Goal: Transaction & Acquisition: Purchase product/service

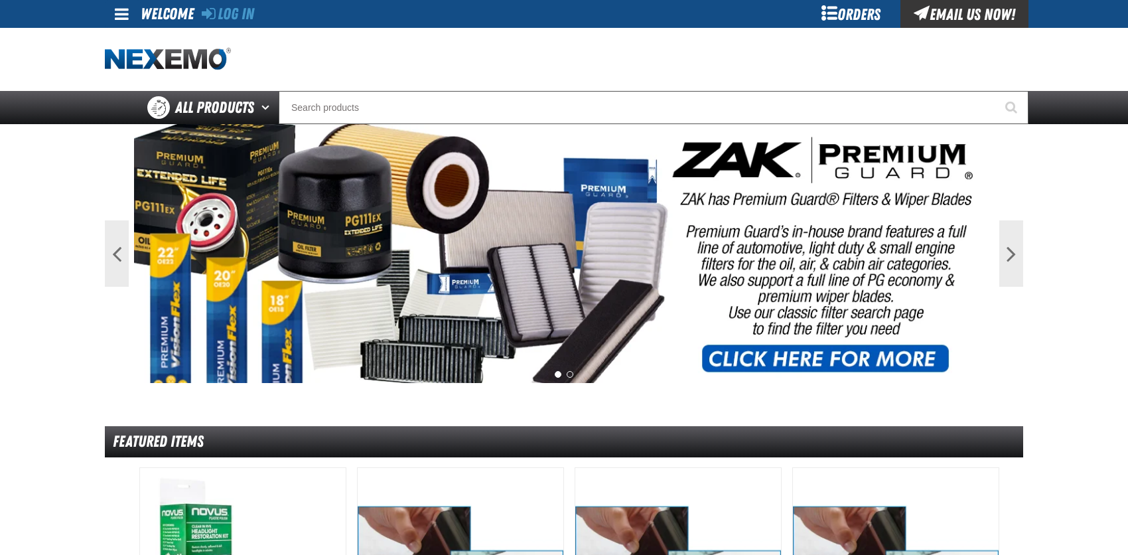
click at [226, 29] on div at bounding box center [564, 59] width 918 height 63
click at [226, 20] on link "Log In" at bounding box center [228, 14] width 52 height 19
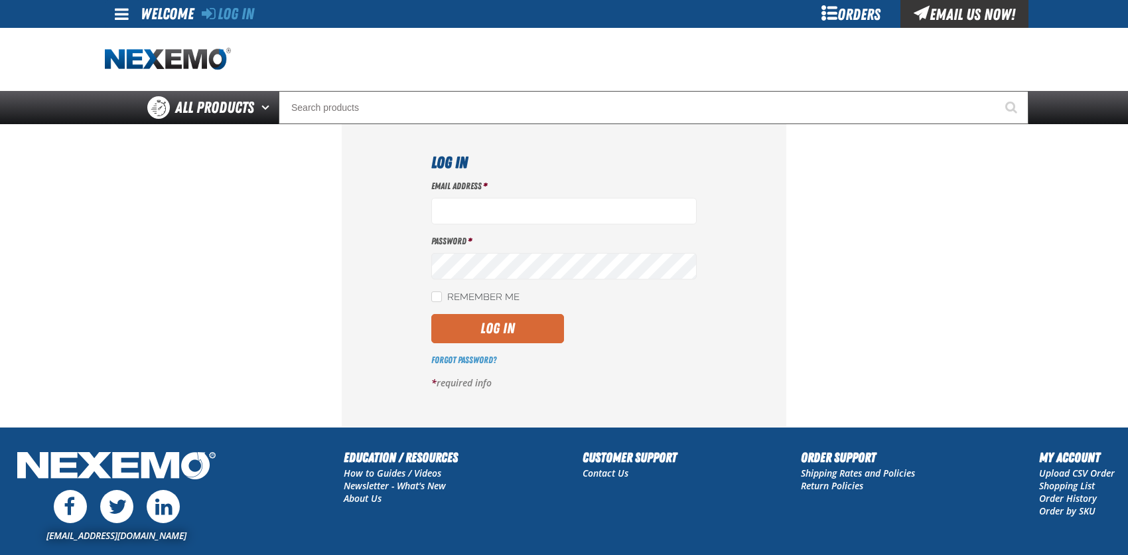
type input "[EMAIL_ADDRESS][DOMAIN_NAME]"
click at [474, 322] on button "Log In" at bounding box center [497, 328] width 133 height 29
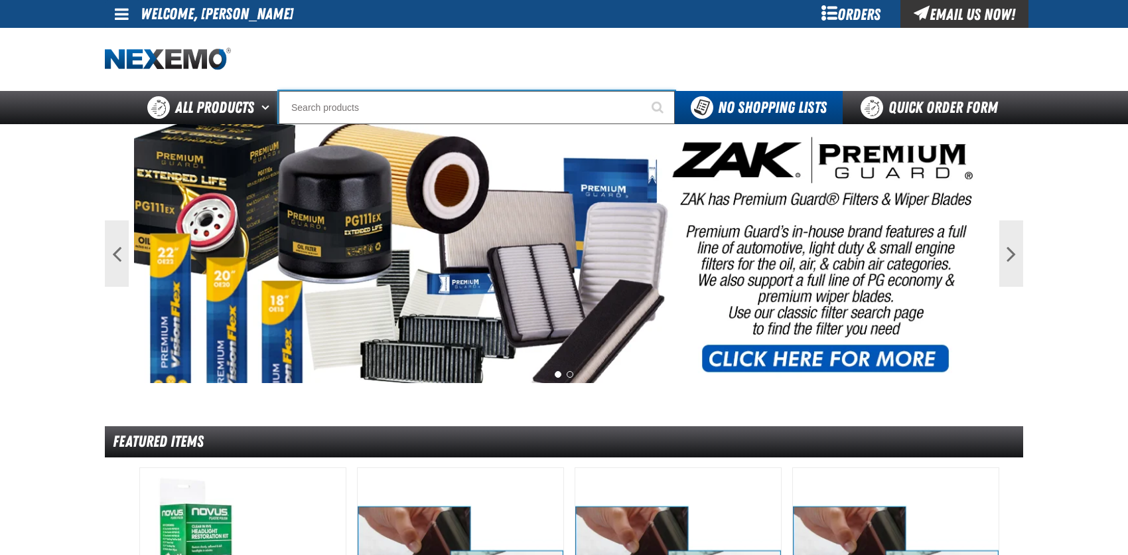
click at [307, 102] on input "Search" at bounding box center [477, 107] width 396 height 33
type input "C"
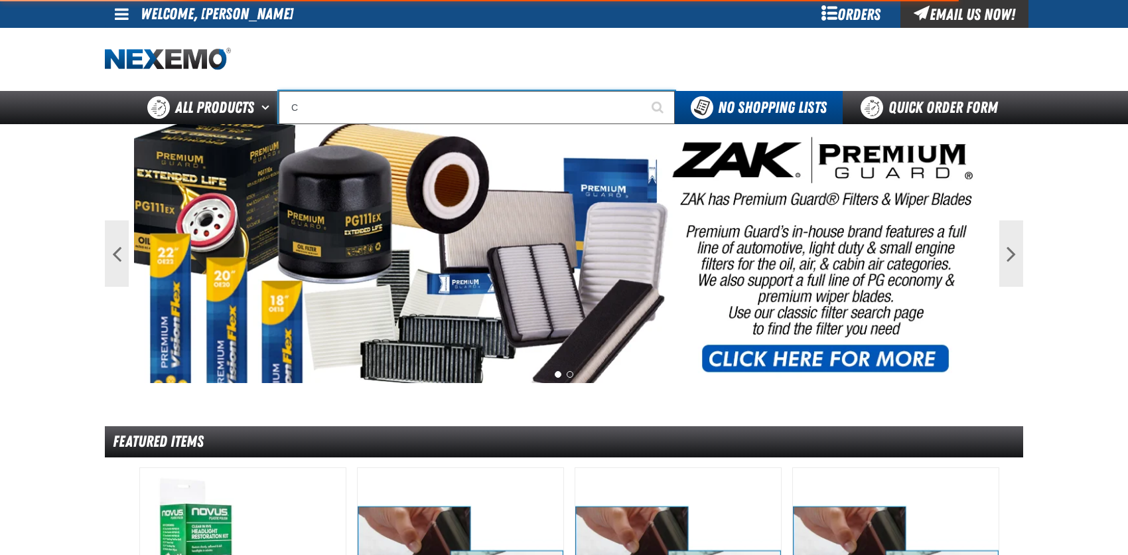
type input "C Alkaline Battery 1.5 Volt (12 per pack)"
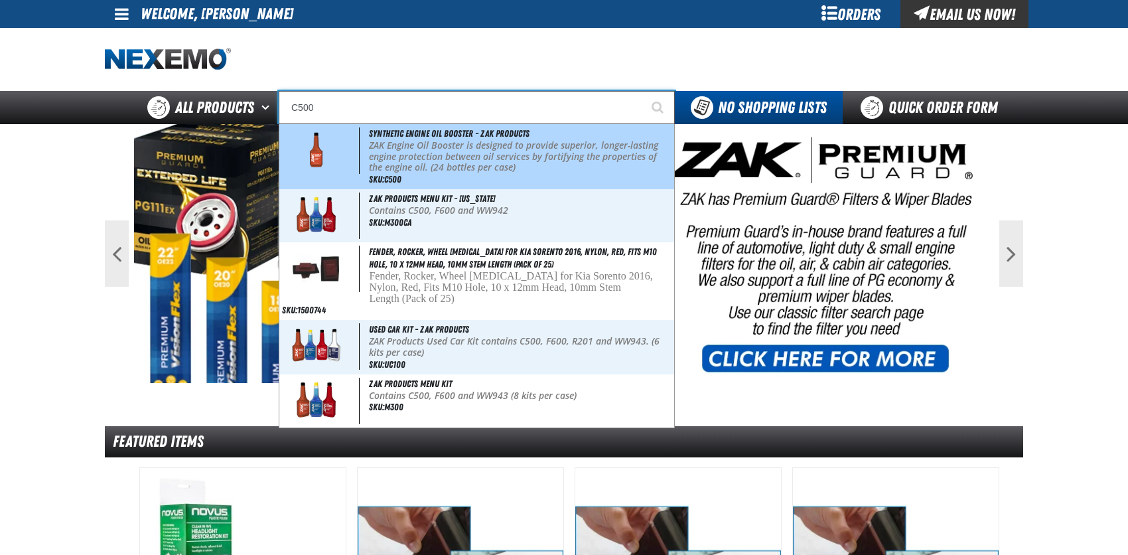
click at [299, 143] on img at bounding box center [316, 150] width 60 height 46
type input "Synthetic Engine Oil Booster - ZAK Products"
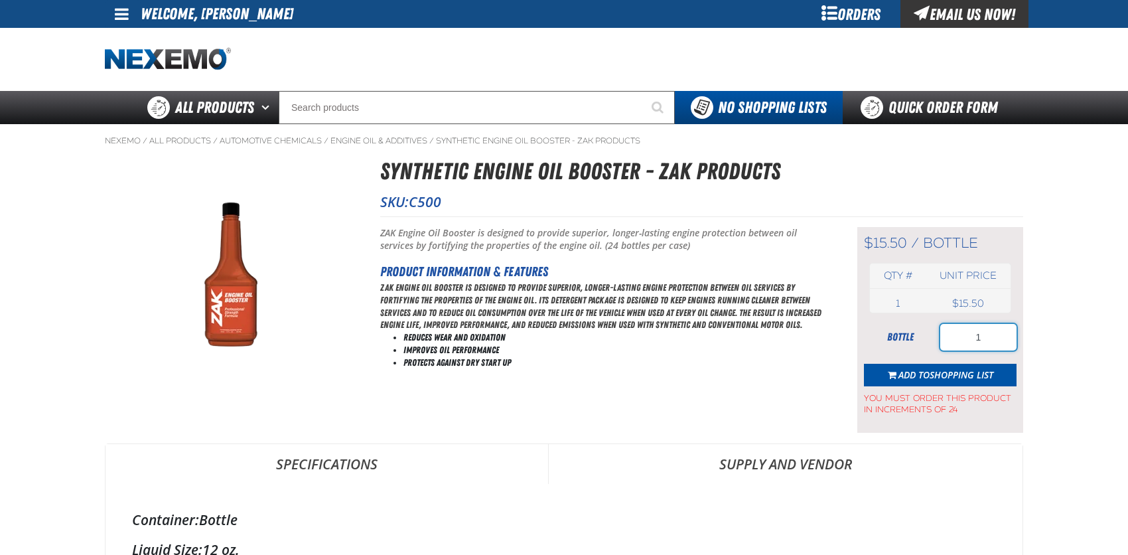
drag, startPoint x: 972, startPoint y: 338, endPoint x: 989, endPoint y: 338, distance: 16.6
click at [989, 338] on input "1" at bounding box center [978, 337] width 76 height 27
type input "24"
click at [957, 373] on span "Shopping List" at bounding box center [961, 374] width 64 height 13
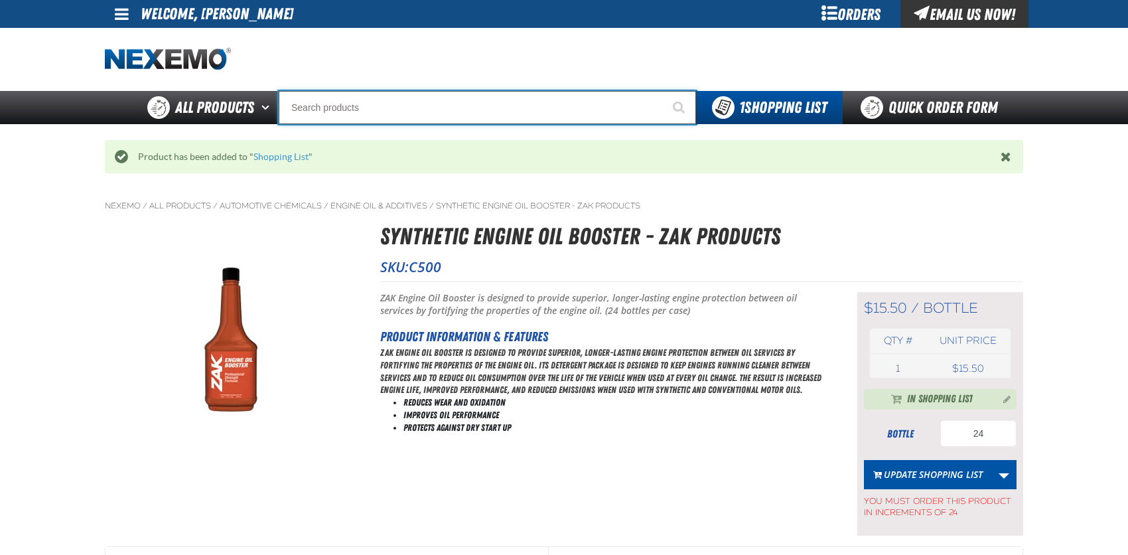
click at [304, 99] on input "Search" at bounding box center [487, 107] width 417 height 33
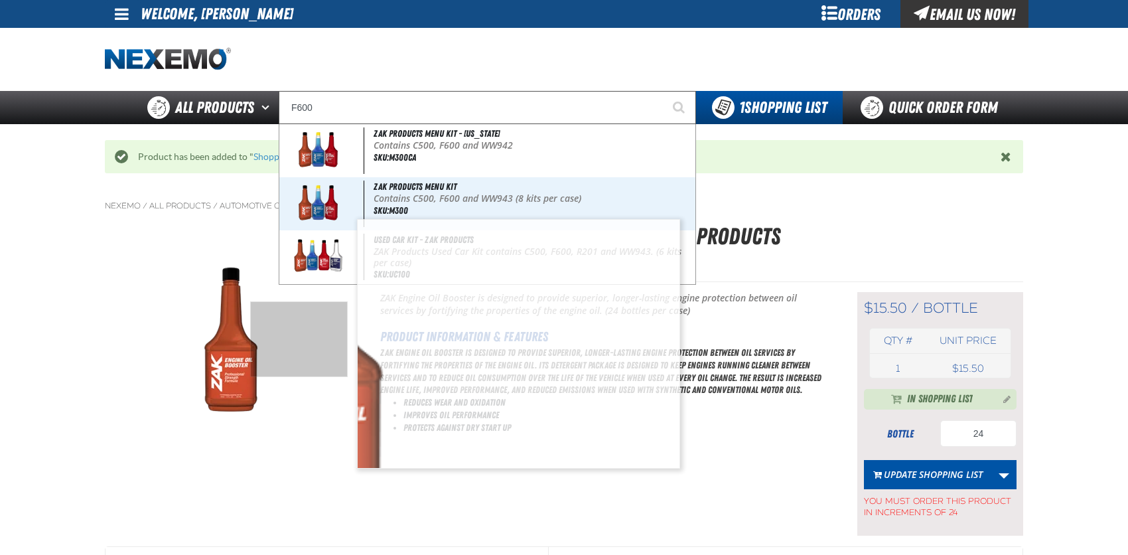
click at [299, 338] on img at bounding box center [230, 343] width 251 height 194
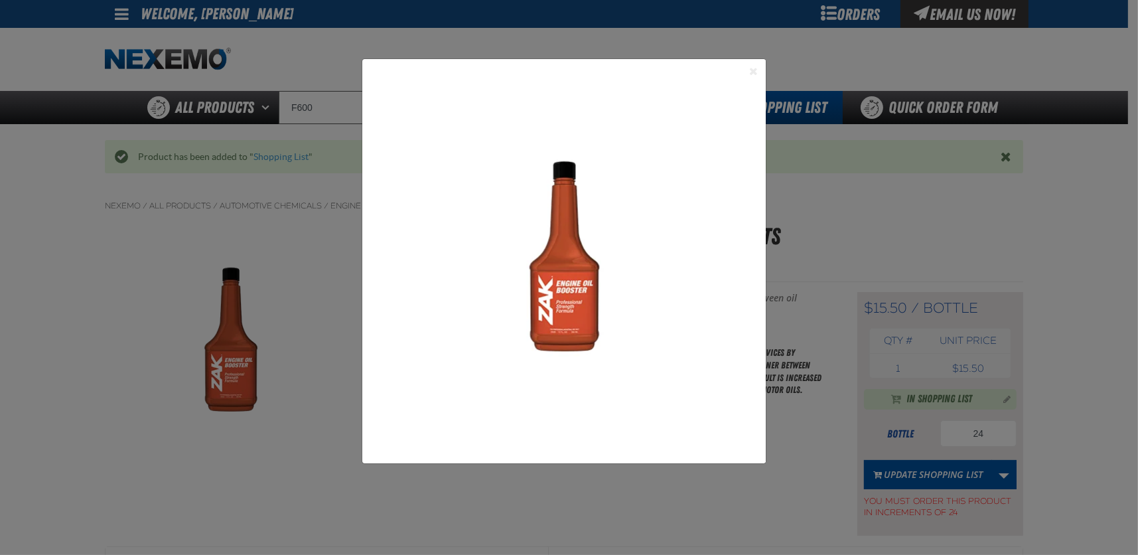
click at [748, 66] on button "Close the Dialog" at bounding box center [754, 71] width 16 height 16
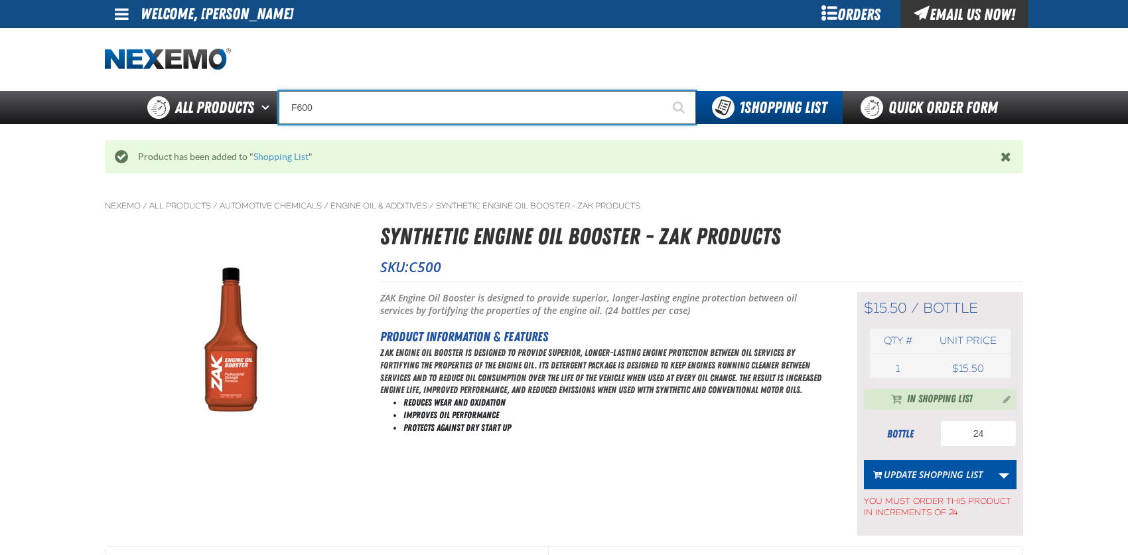
drag, startPoint x: 335, startPoint y: 102, endPoint x: 302, endPoint y: 102, distance: 33.2
click at [302, 102] on input "F600" at bounding box center [487, 107] width 417 height 33
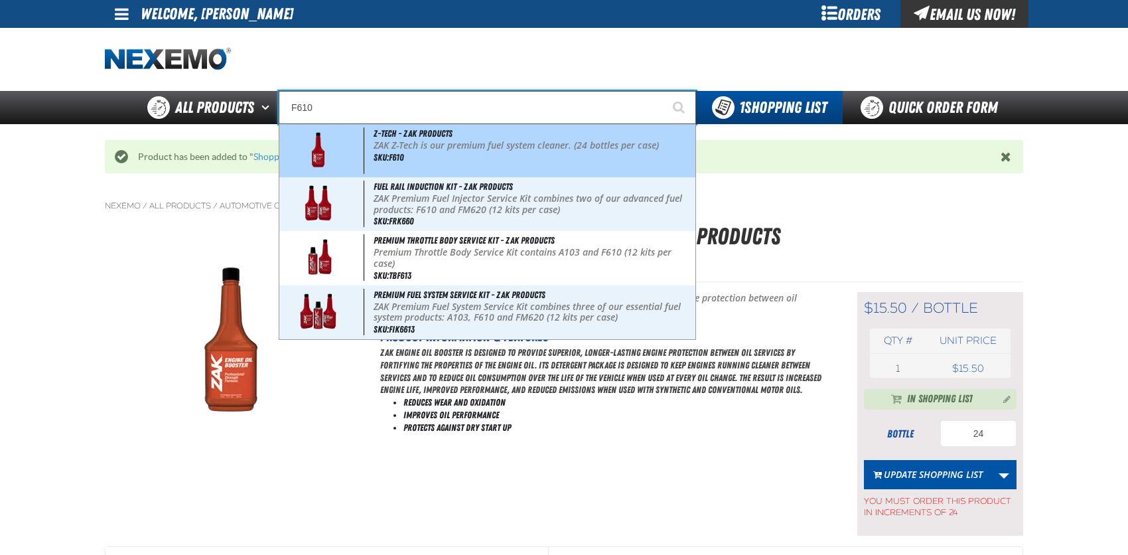
click at [315, 147] on img at bounding box center [318, 150] width 60 height 46
type input "Z-Tech - ZAK Products"
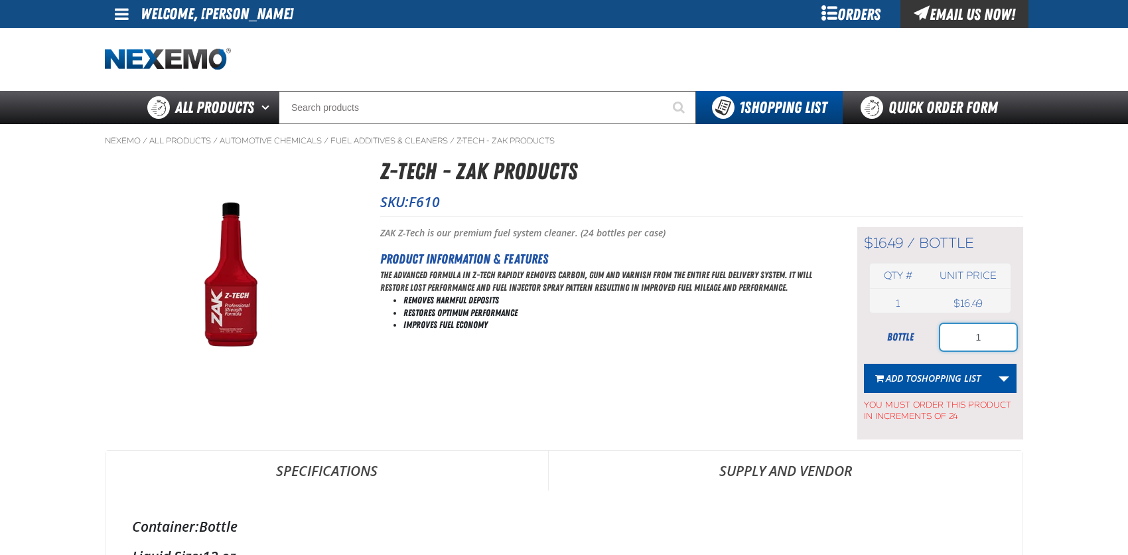
drag, startPoint x: 970, startPoint y: 330, endPoint x: 998, endPoint y: 332, distance: 27.3
click at [998, 332] on input "1" at bounding box center [978, 337] width 76 height 27
type input "24"
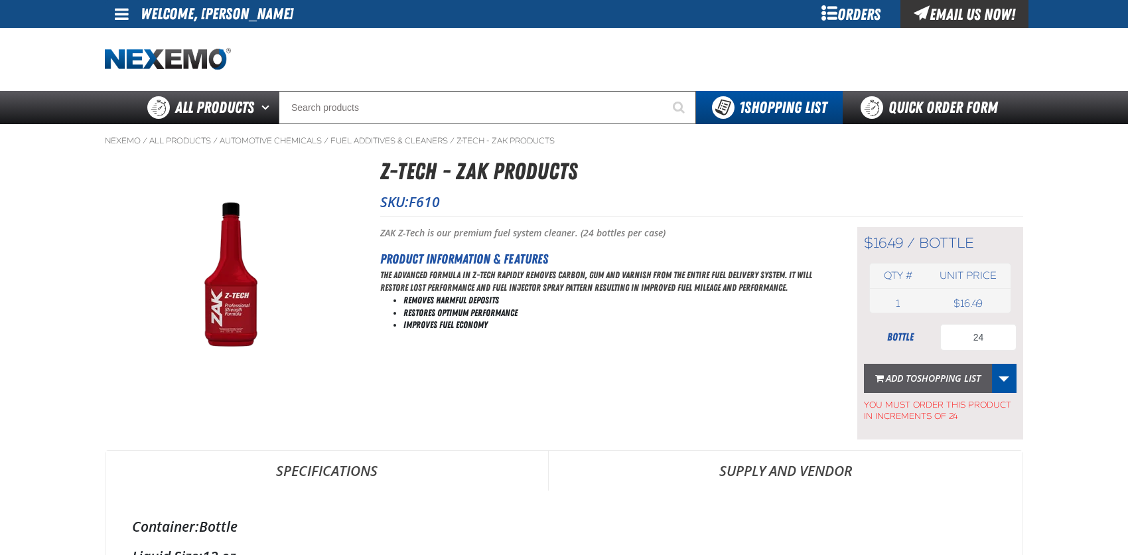
click at [921, 373] on span "Shopping List" at bounding box center [949, 377] width 64 height 13
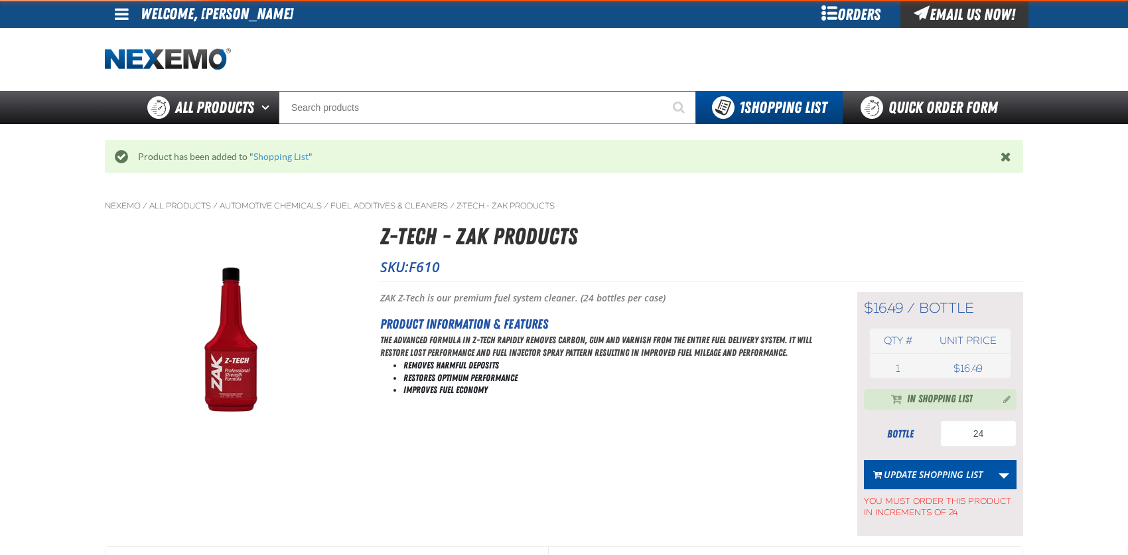
click at [297, 90] on div at bounding box center [564, 59] width 918 height 63
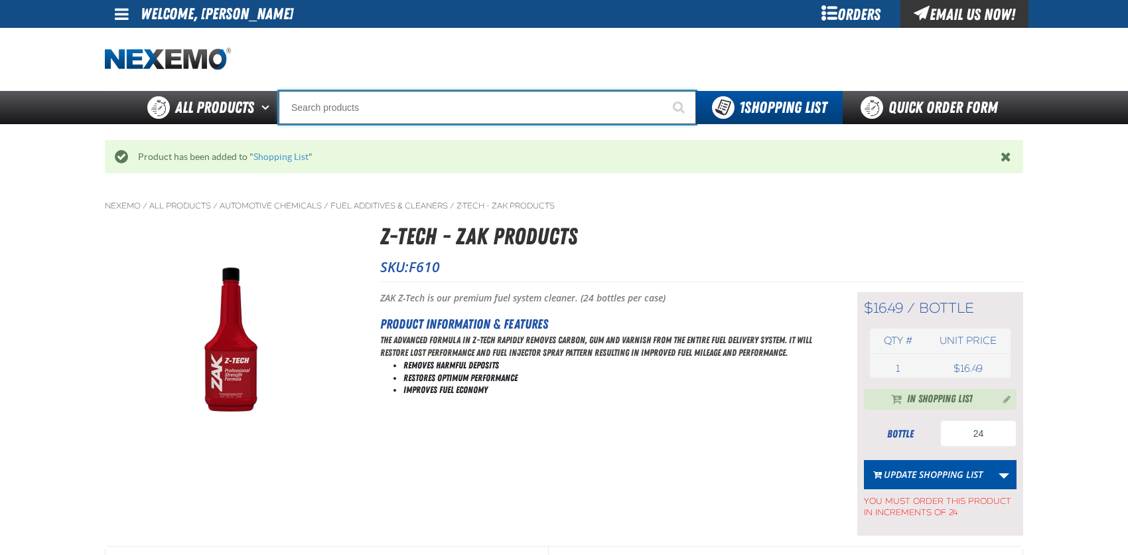
click at [297, 101] on input "Search" at bounding box center [487, 107] width 417 height 33
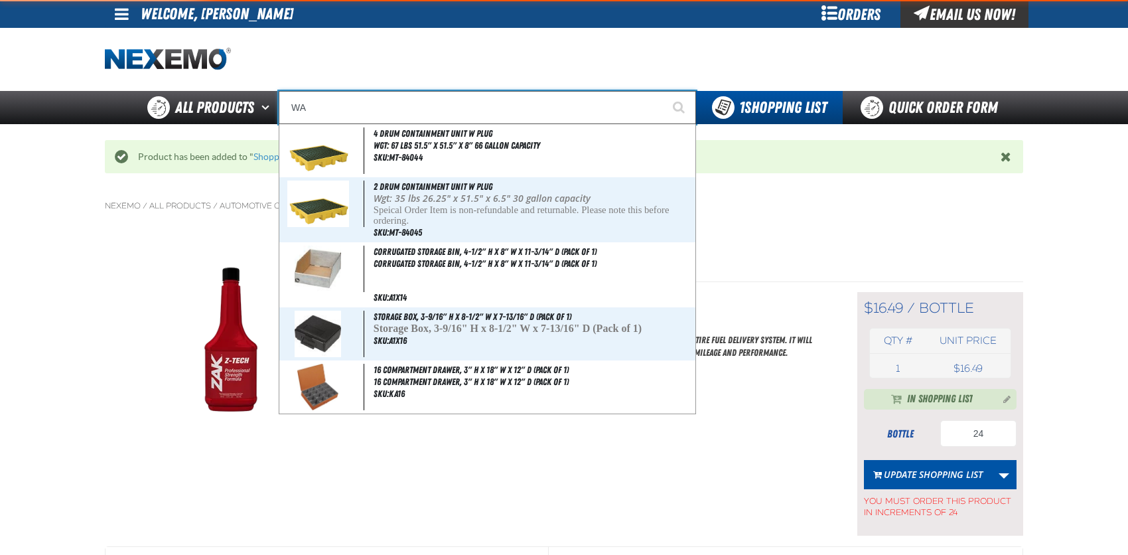
type input "WAS"
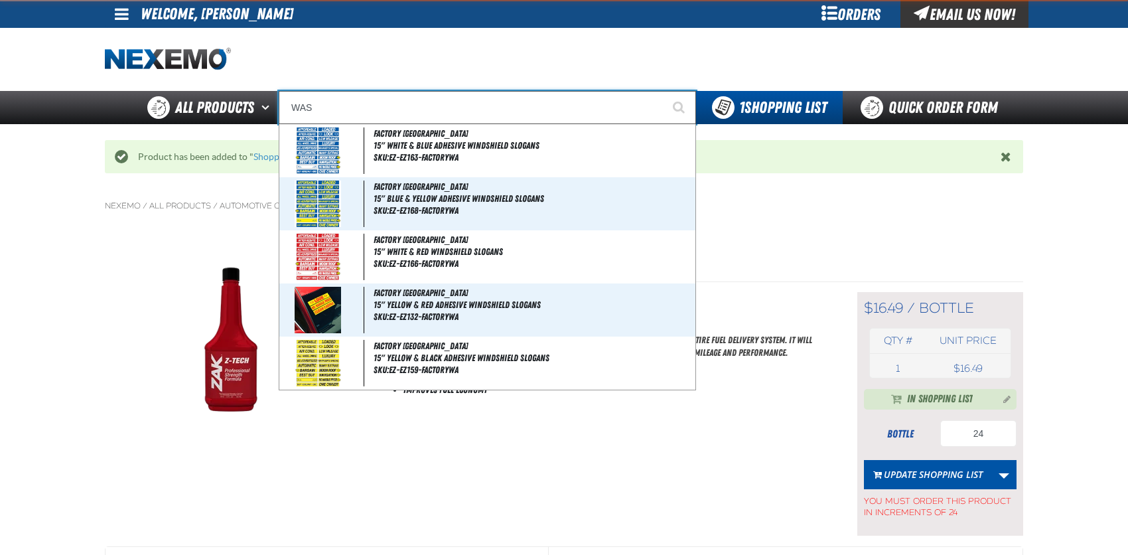
type input "WAS NOW"
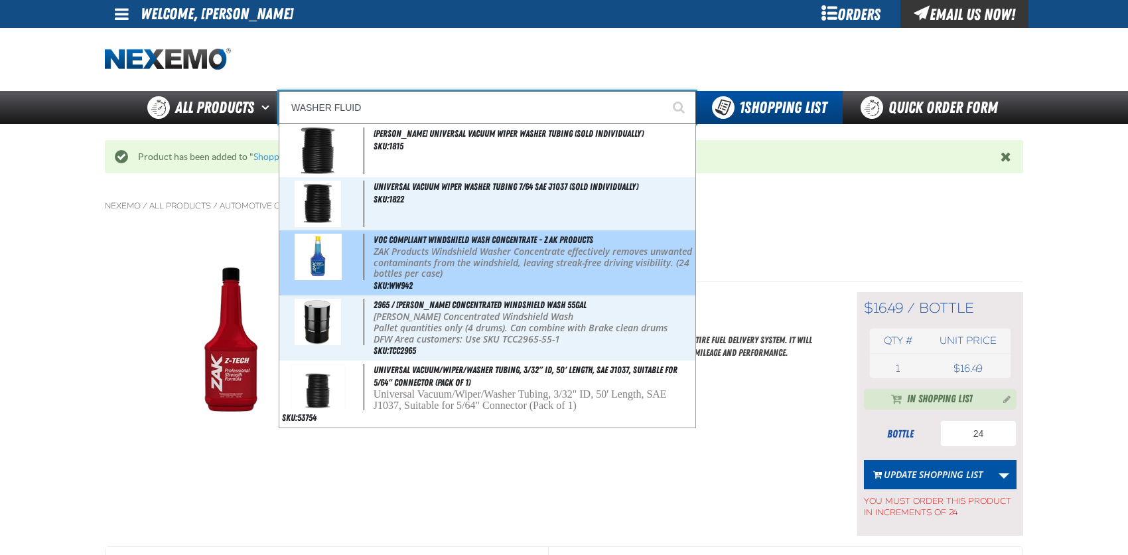
click at [322, 255] on img at bounding box center [318, 257] width 47 height 46
type input "VOC Compliant Windshield Wash Concentrate - ZAK Products"
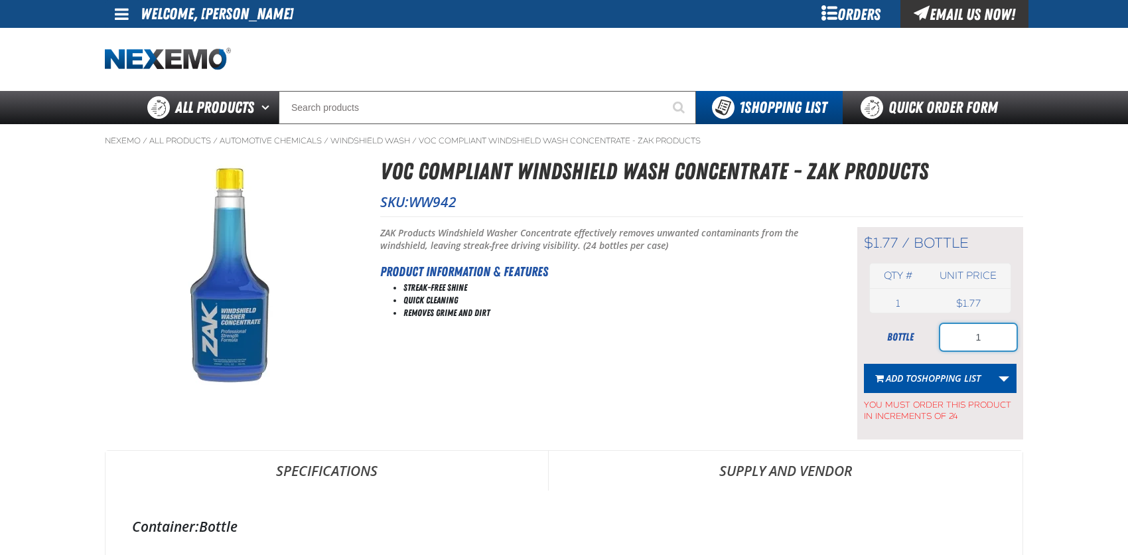
click at [982, 334] on input "1" at bounding box center [978, 337] width 76 height 27
type input "24"
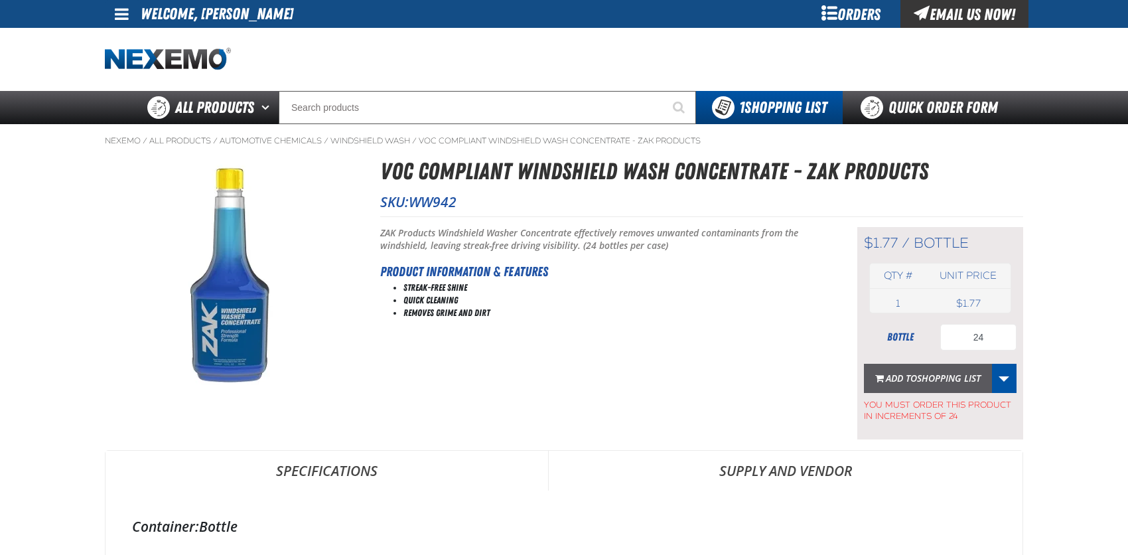
click at [944, 377] on span "Shopping List" at bounding box center [949, 377] width 64 height 13
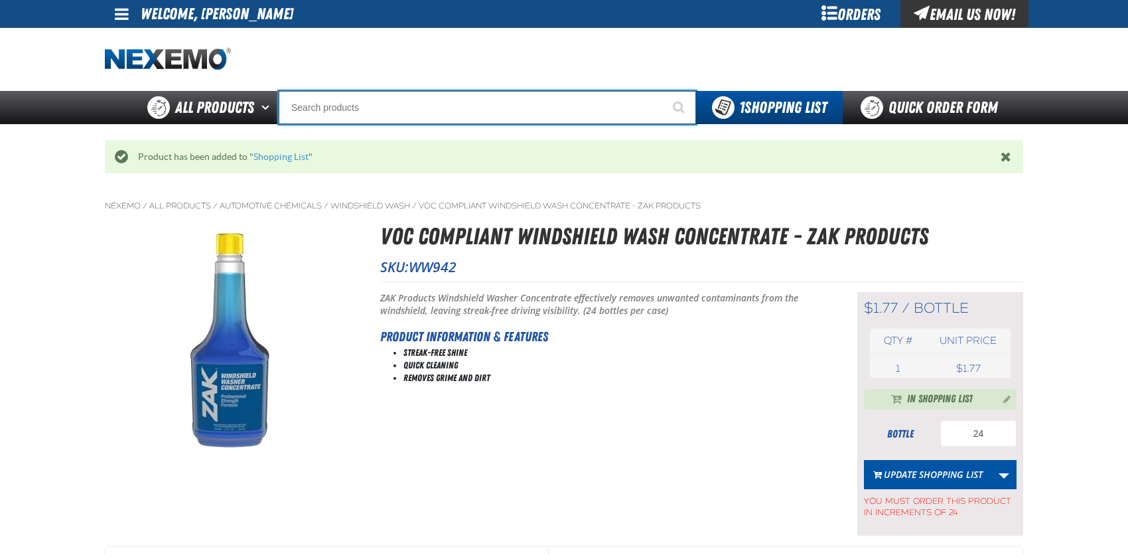
click at [304, 109] on input "Search" at bounding box center [487, 107] width 417 height 33
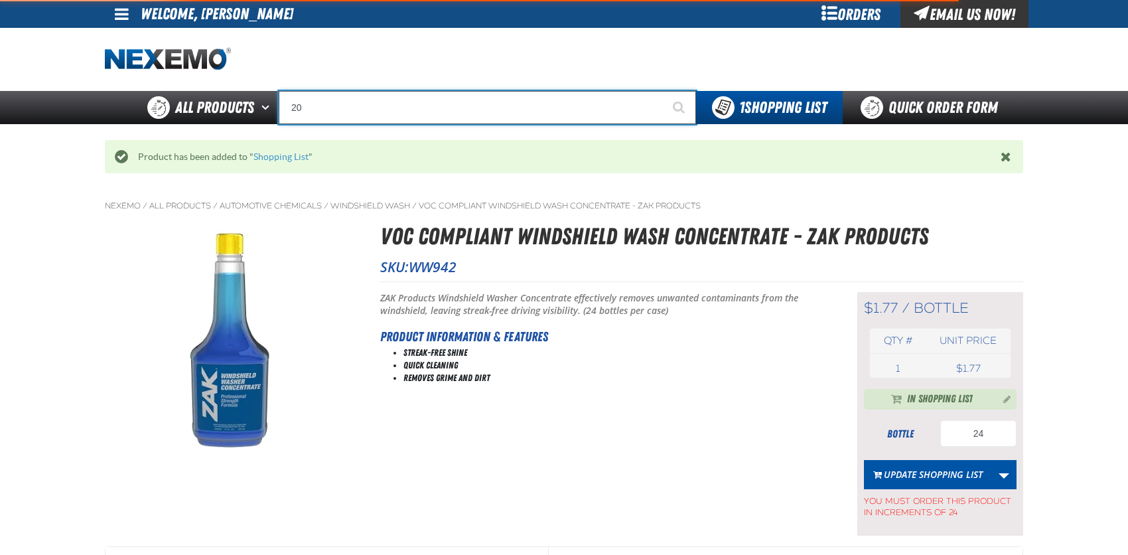
type input "202"
type input "2022"
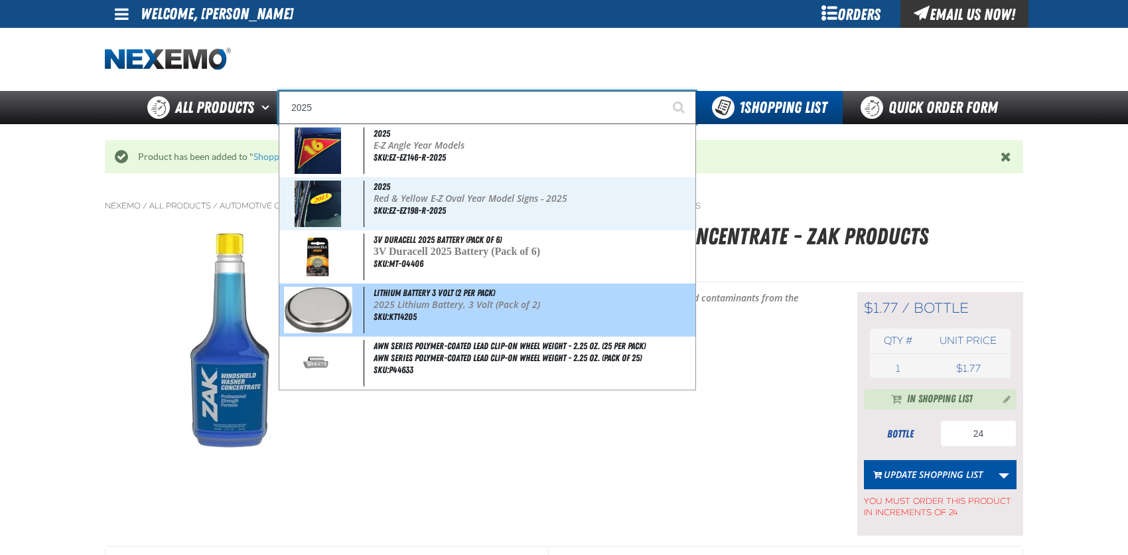
click at [302, 306] on img at bounding box center [318, 310] width 68 height 46
type input "Lithium Battery 3 Volt (2 per pack)"
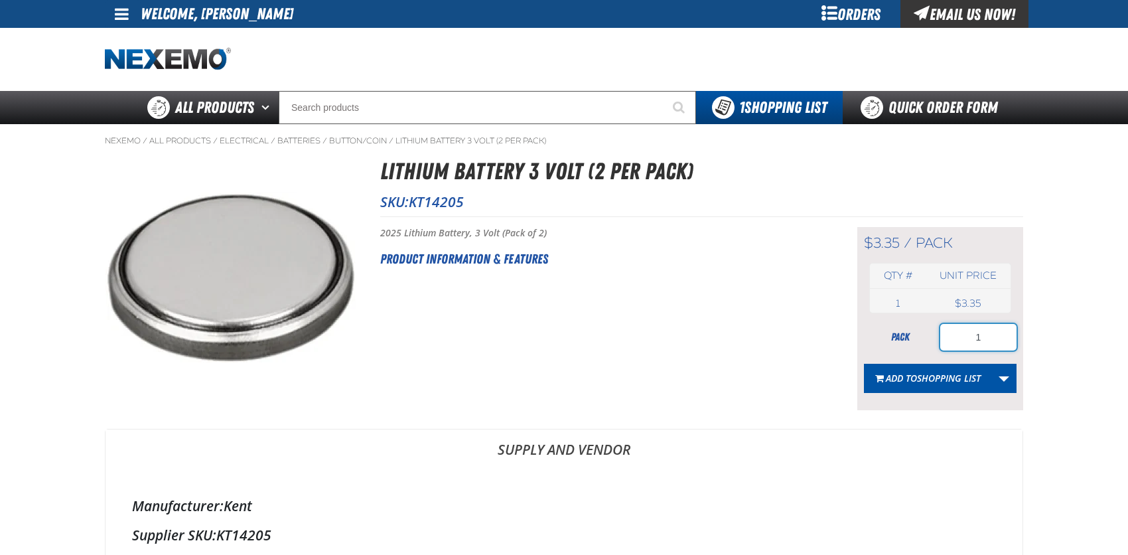
drag, startPoint x: 955, startPoint y: 339, endPoint x: 1012, endPoint y: 338, distance: 56.4
click at [1012, 338] on input "1" at bounding box center [978, 337] width 76 height 27
type input "20"
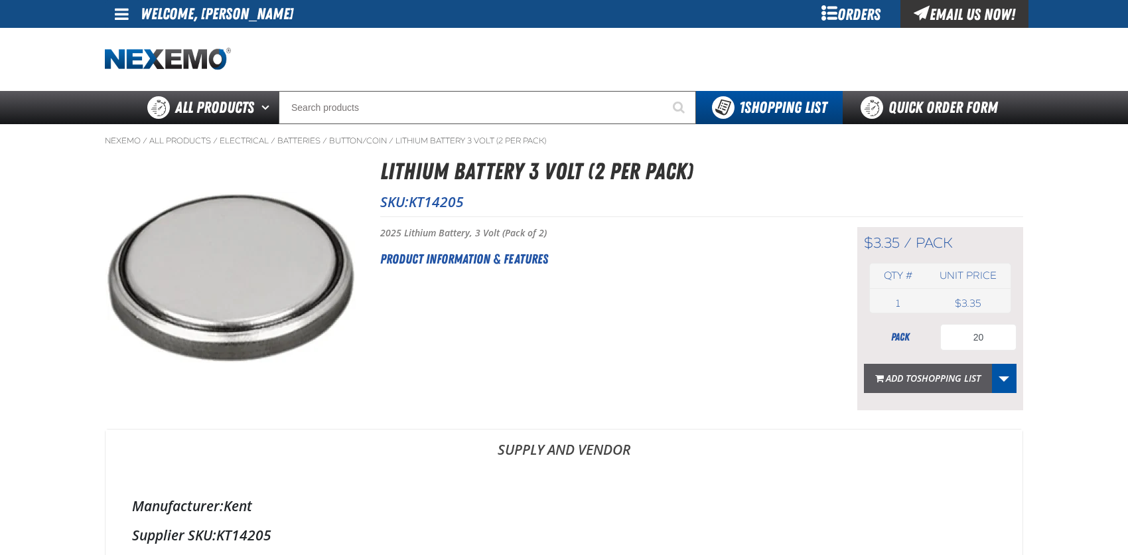
click at [936, 379] on span "Shopping List" at bounding box center [949, 377] width 64 height 13
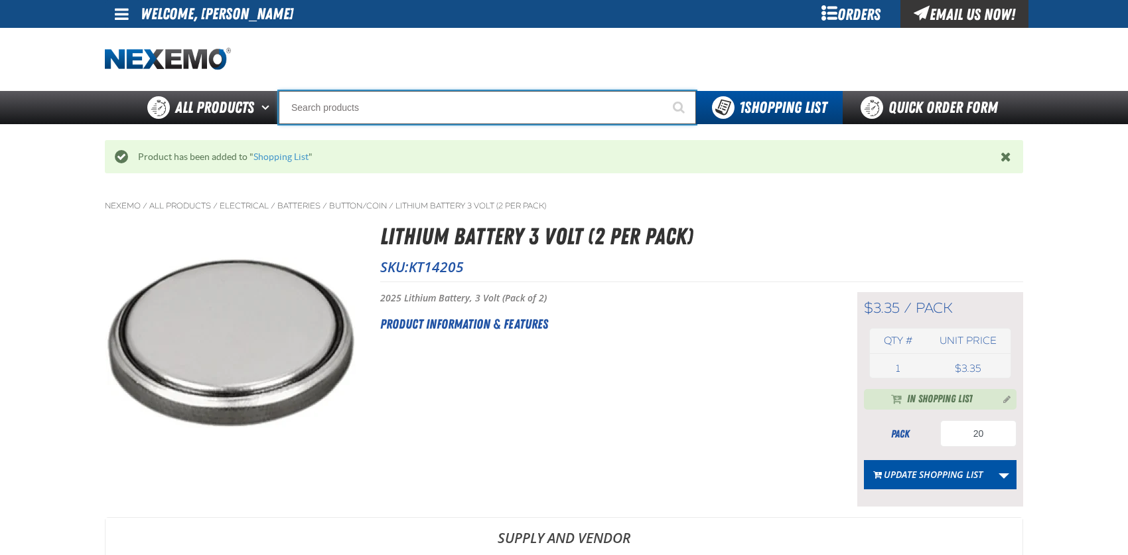
click at [292, 108] on input "Search" at bounding box center [487, 107] width 417 height 33
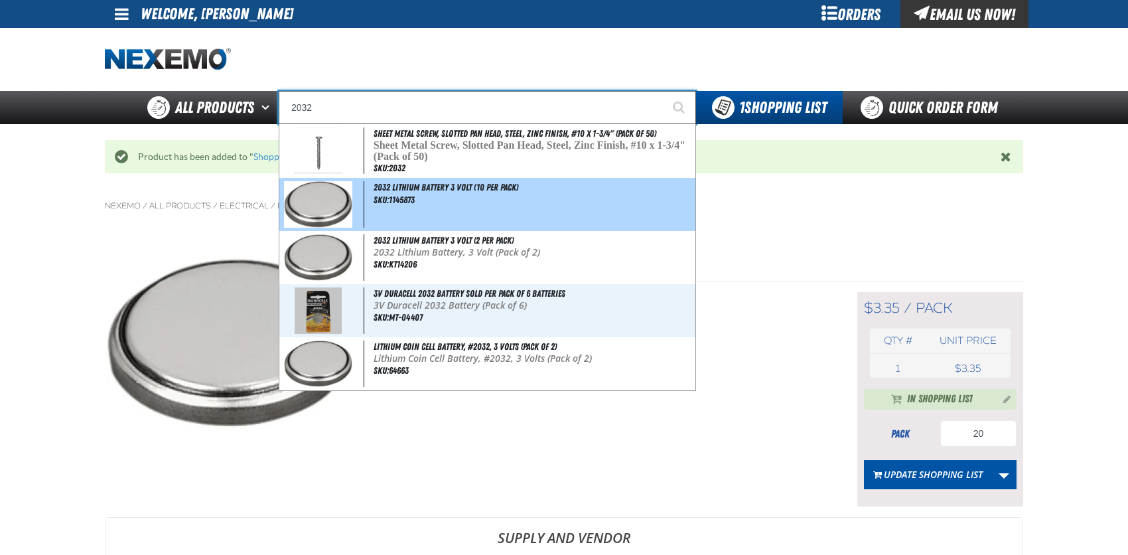
click at [317, 194] on img at bounding box center [318, 204] width 68 height 46
type input "2032 Lithium Battery 3 Volt (10 per pack)"
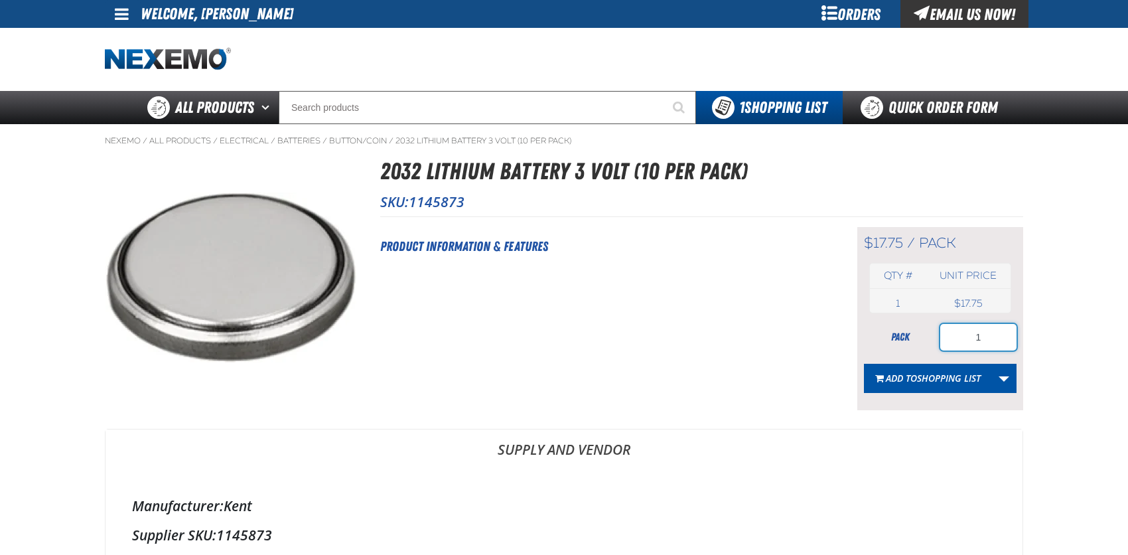
drag, startPoint x: 965, startPoint y: 340, endPoint x: 988, endPoint y: 334, distance: 23.5
click at [988, 334] on input "1" at bounding box center [978, 337] width 76 height 27
type input "5"
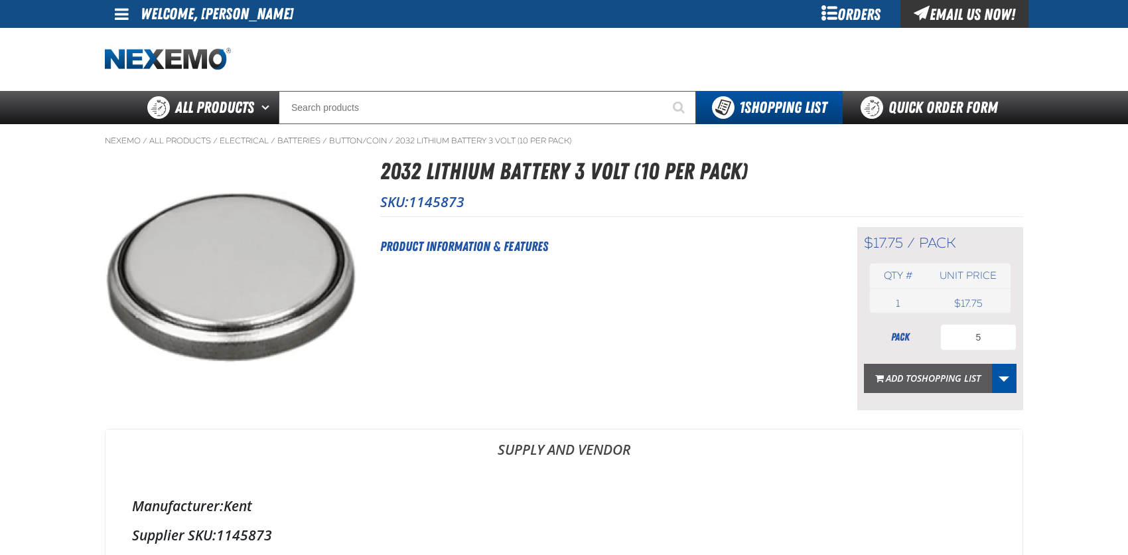
click at [944, 382] on span "Shopping List" at bounding box center [949, 377] width 64 height 13
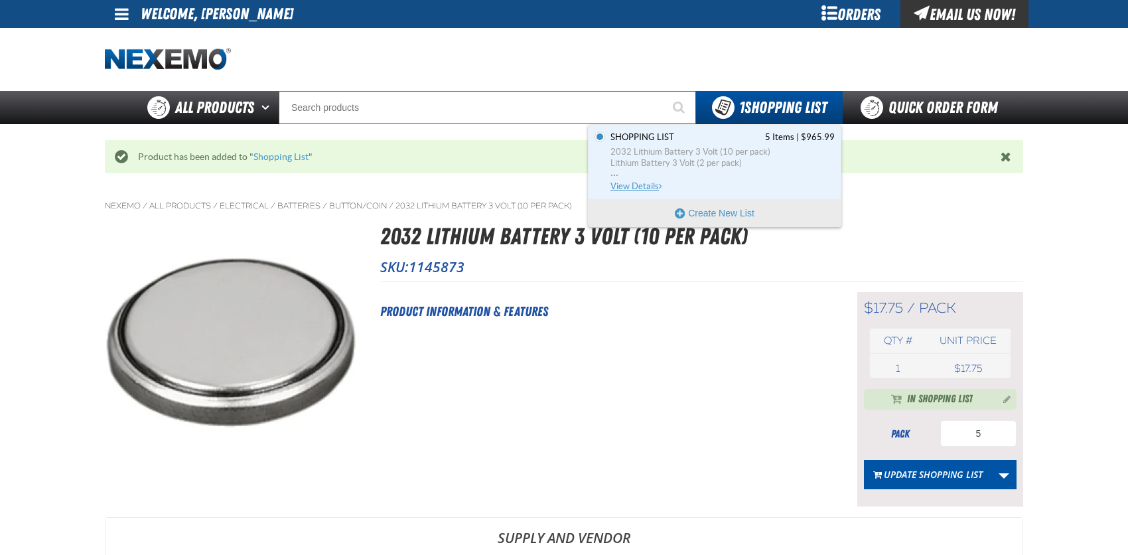
click at [648, 186] on span "View Details" at bounding box center [637, 186] width 54 height 10
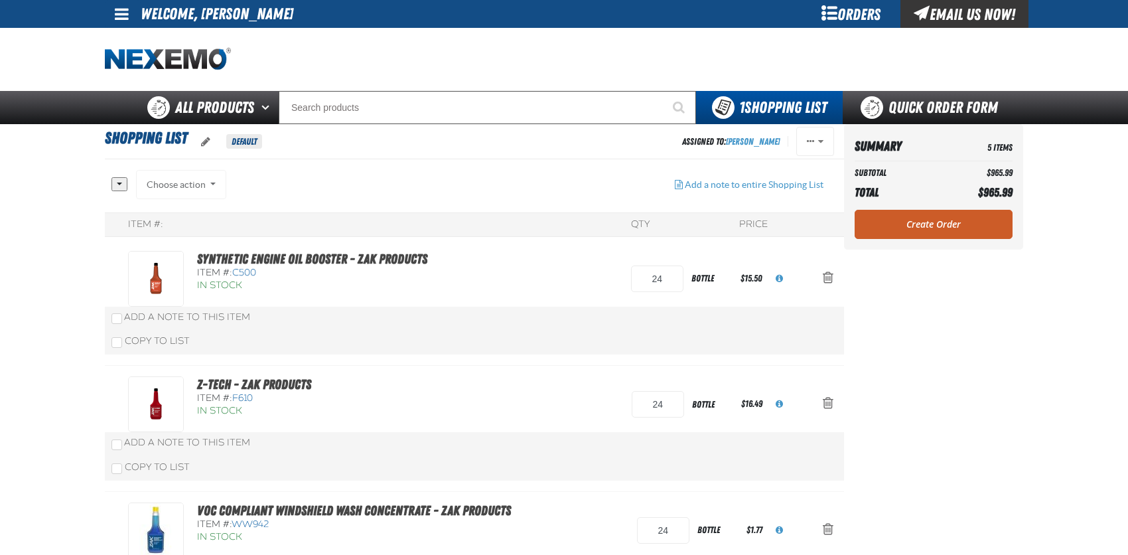
click at [281, 79] on div at bounding box center [564, 59] width 918 height 63
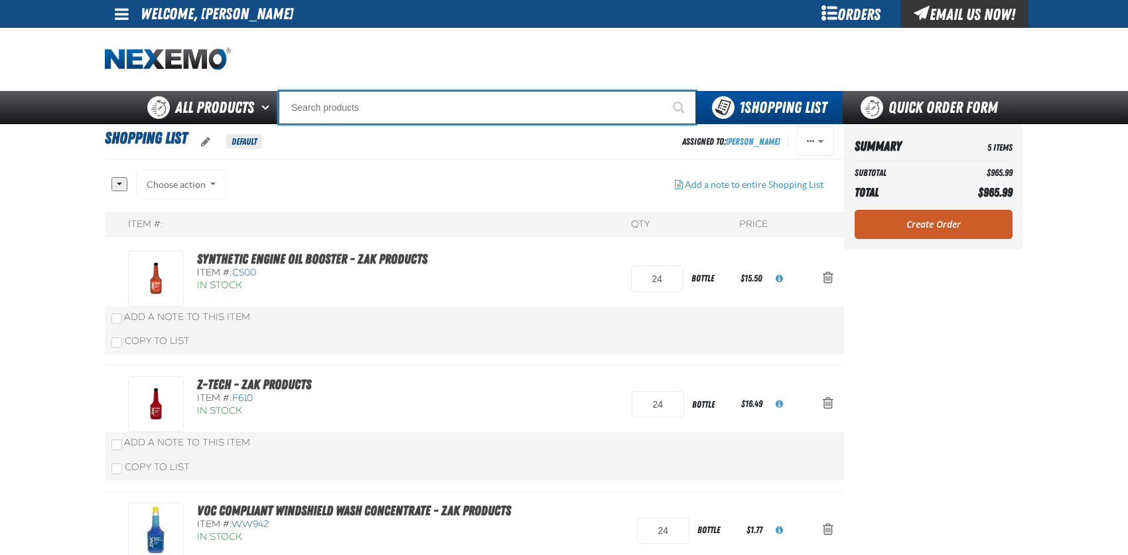
click at [336, 107] on input "Search" at bounding box center [487, 107] width 417 height 33
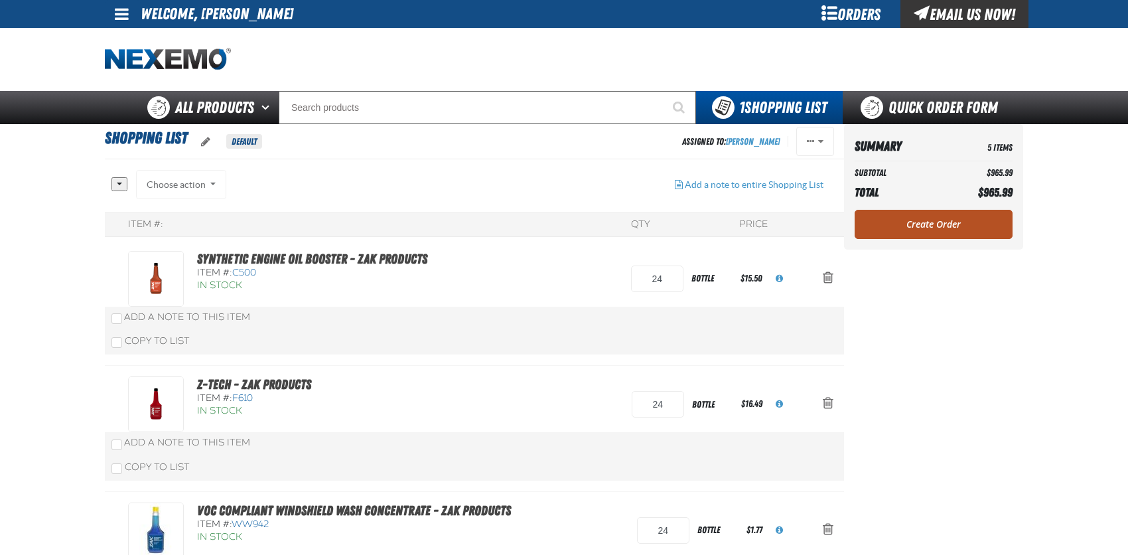
click at [882, 224] on link "Create Order" at bounding box center [933, 224] width 158 height 29
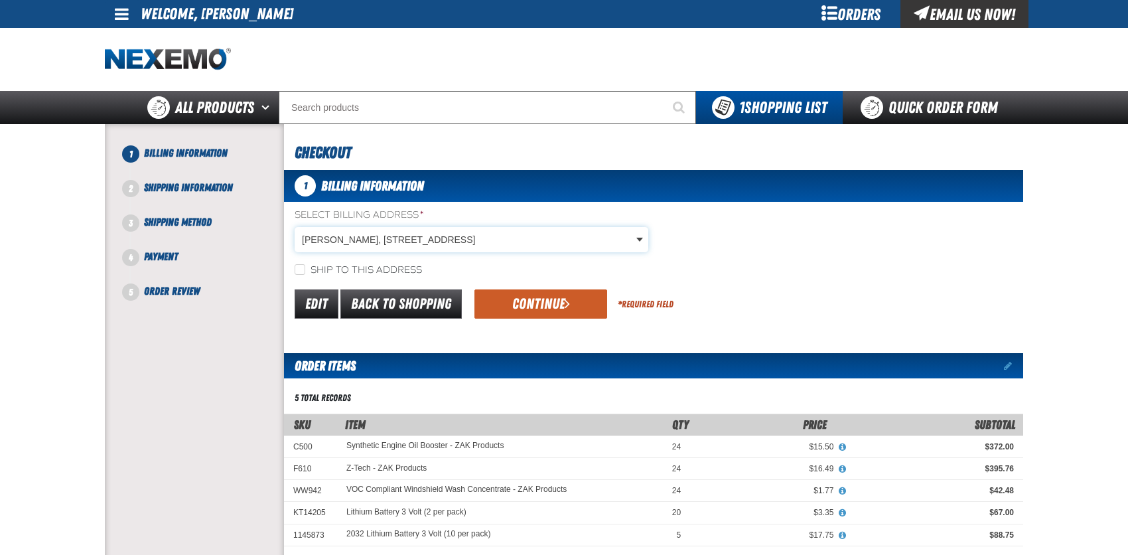
click at [422, 241] on body "Skip to Main Content Staging Site 5.1 Upgrade Site My Account My Account Suppor…" at bounding box center [564, 481] width 1128 height 963
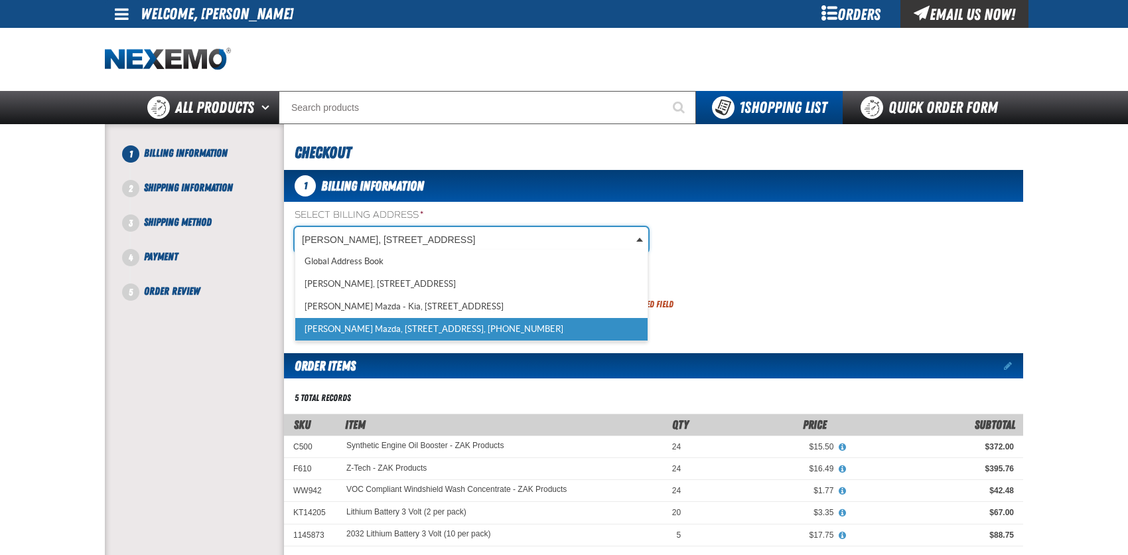
scroll to position [0, 5]
select select "a_318"
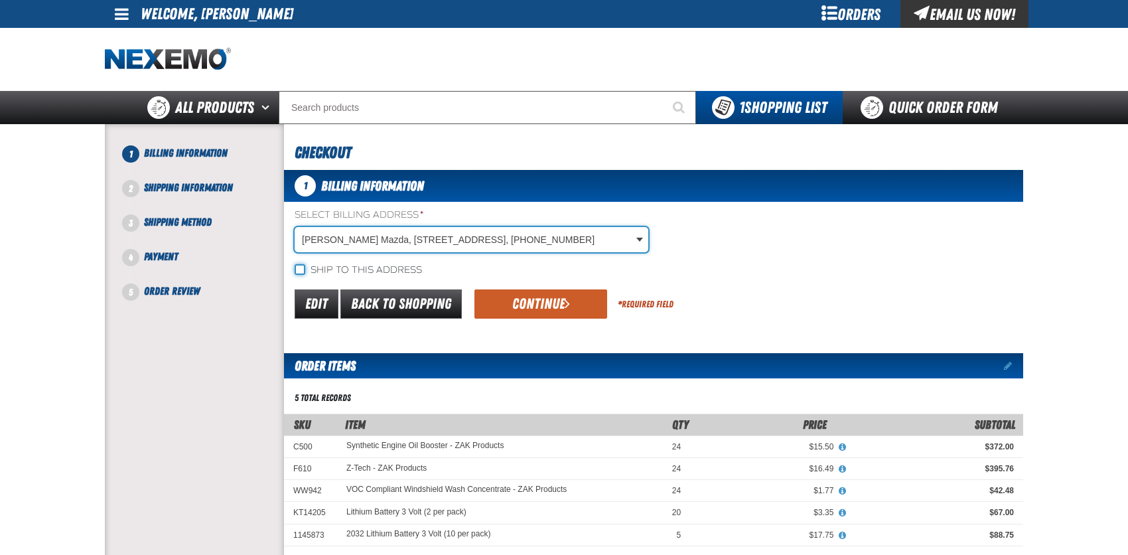
click at [304, 268] on input "Ship to this address" at bounding box center [300, 269] width 11 height 11
checkbox input "true"
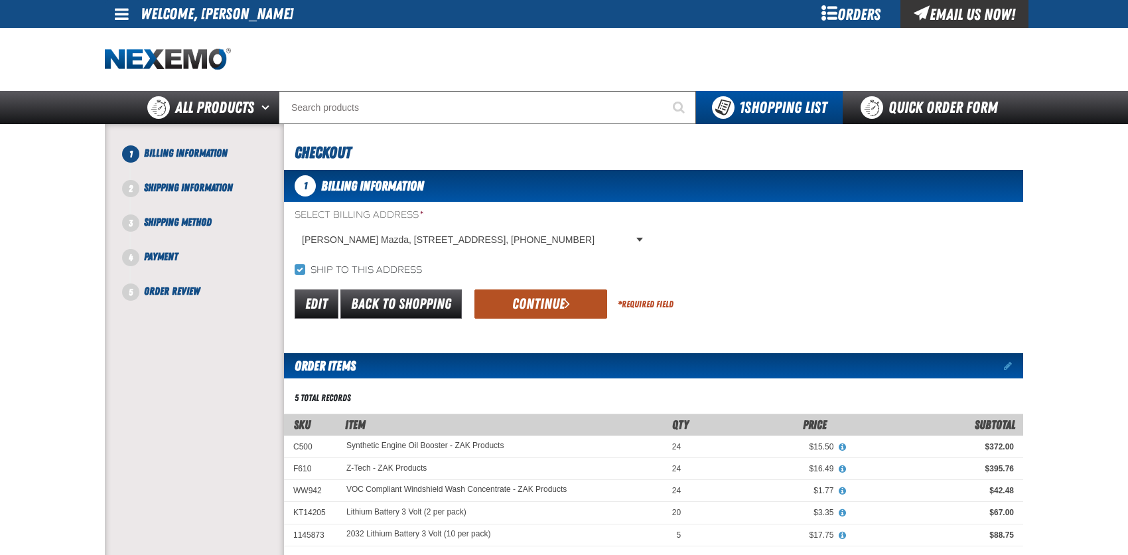
click at [501, 297] on button "Continue" at bounding box center [540, 303] width 133 height 29
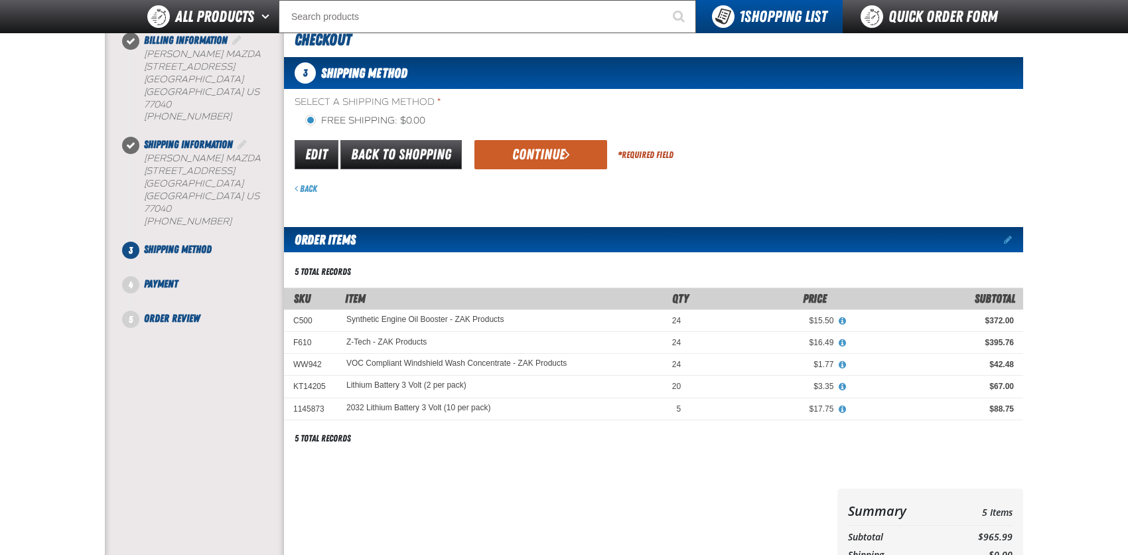
scroll to position [0, 0]
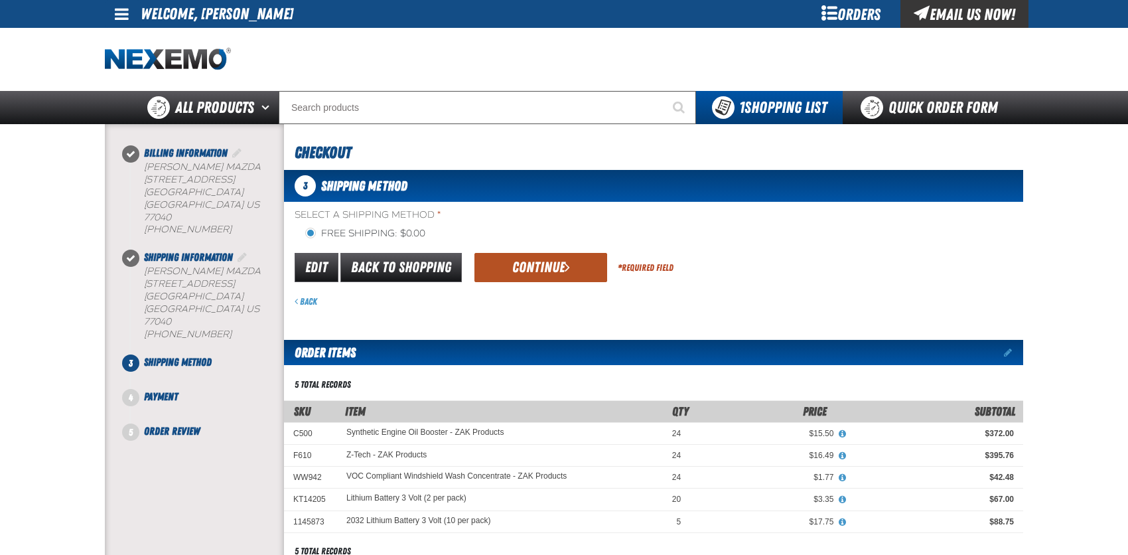
click at [505, 266] on button "Continue" at bounding box center [540, 267] width 133 height 29
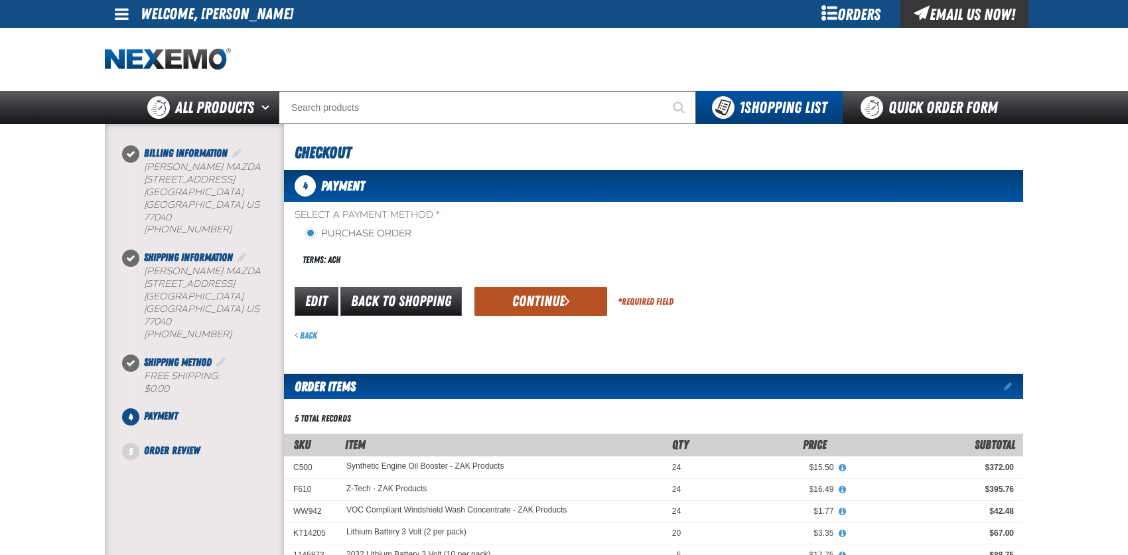
click at [535, 302] on button "Continue" at bounding box center [540, 301] width 133 height 29
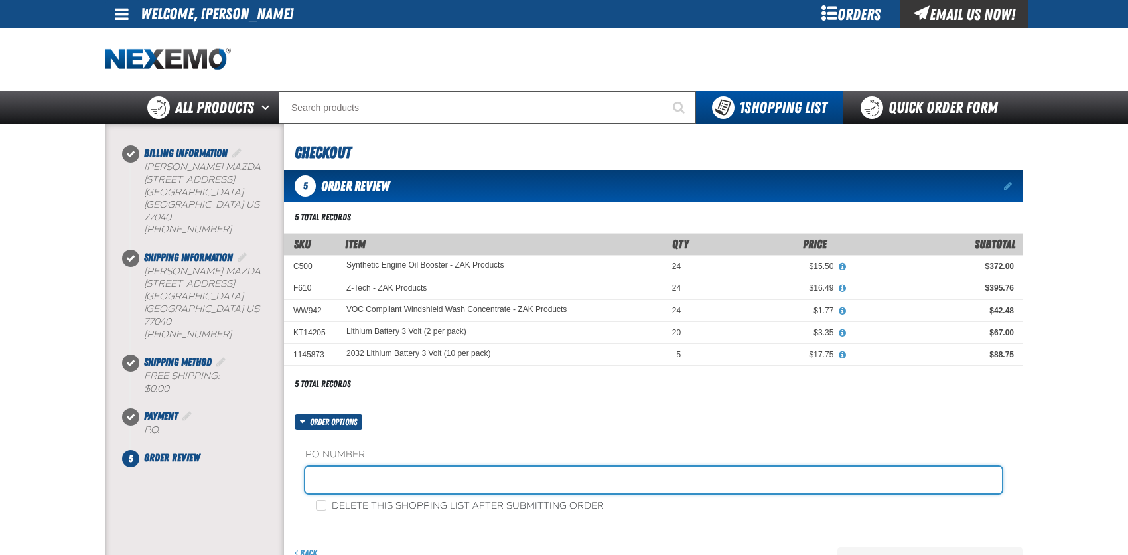
click at [328, 488] on input "text" at bounding box center [653, 479] width 697 height 27
type input "MAZDA PARTS"
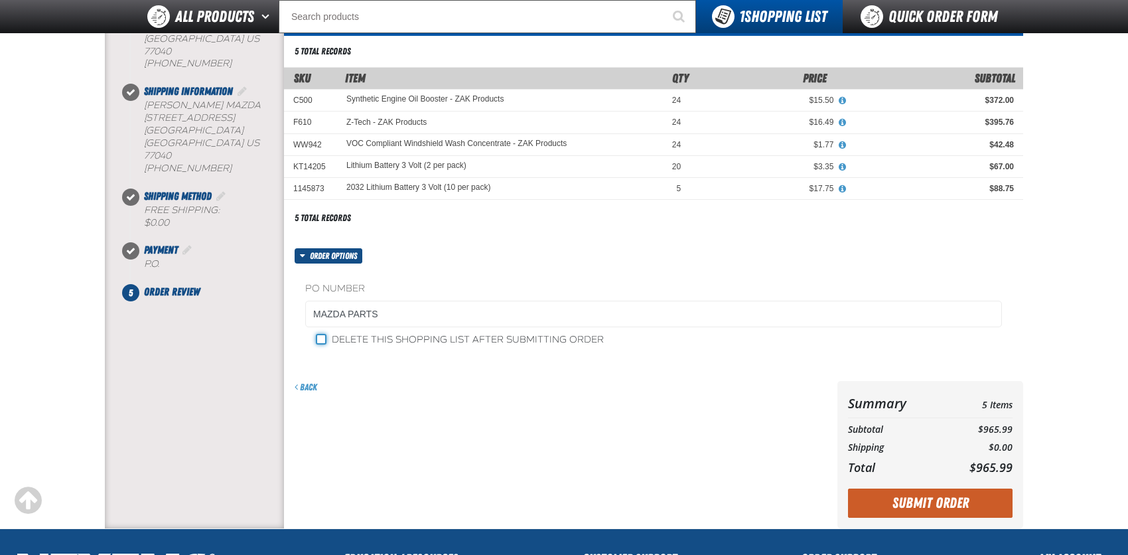
click at [325, 341] on input "Delete this shopping list after submitting order" at bounding box center [321, 339] width 11 height 11
checkbox input "true"
click at [934, 503] on button "Submit Order" at bounding box center [930, 502] width 165 height 29
